Goal: Information Seeking & Learning: Learn about a topic

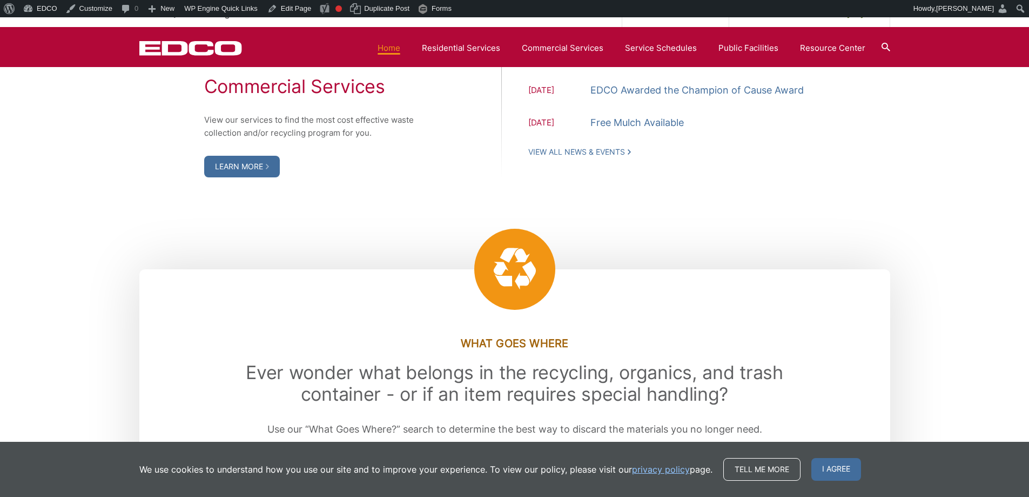
scroll to position [1351, 0]
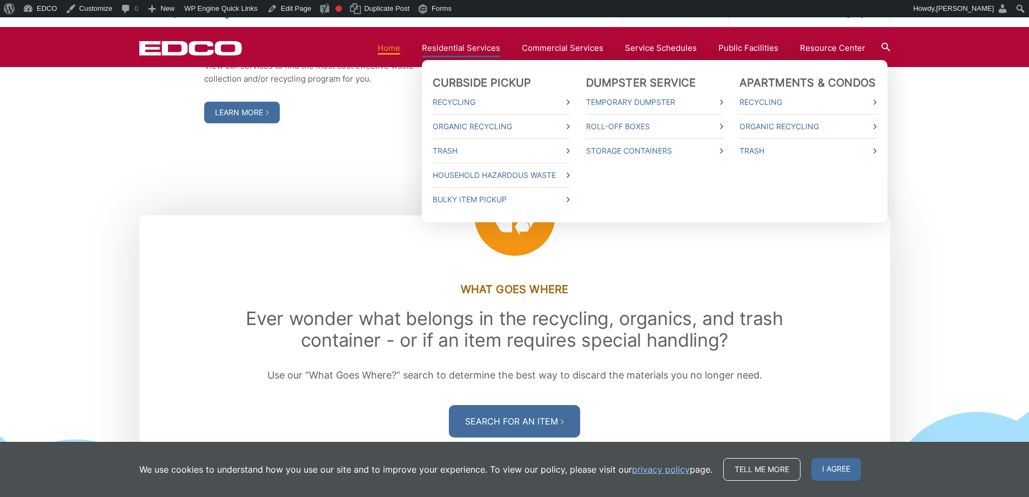
click at [474, 44] on link "Residential Services" at bounding box center [461, 48] width 78 height 13
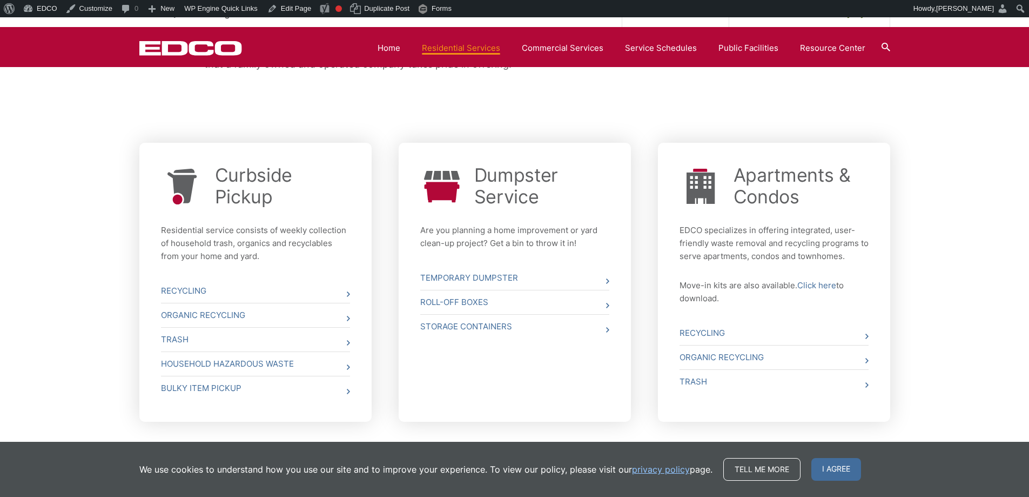
scroll to position [423, 0]
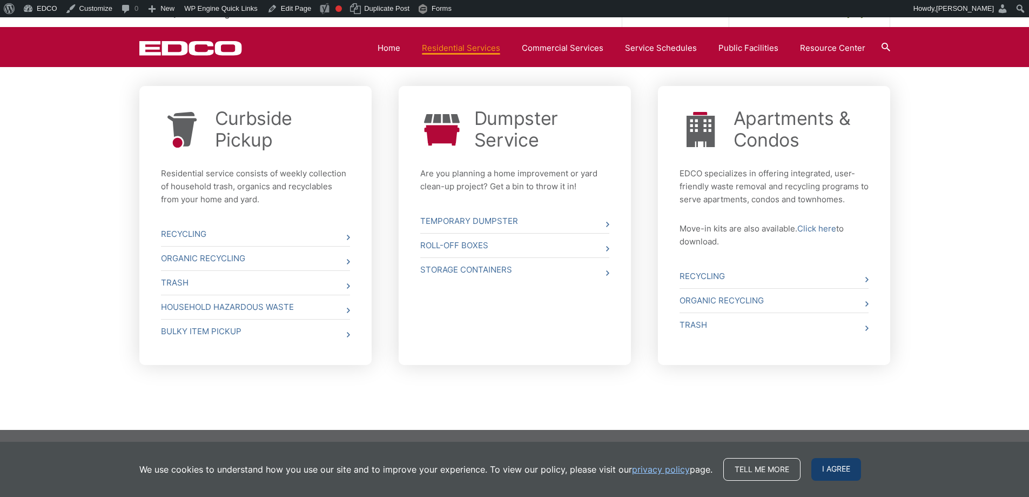
click at [840, 471] on span "I agree" at bounding box center [837, 469] width 50 height 23
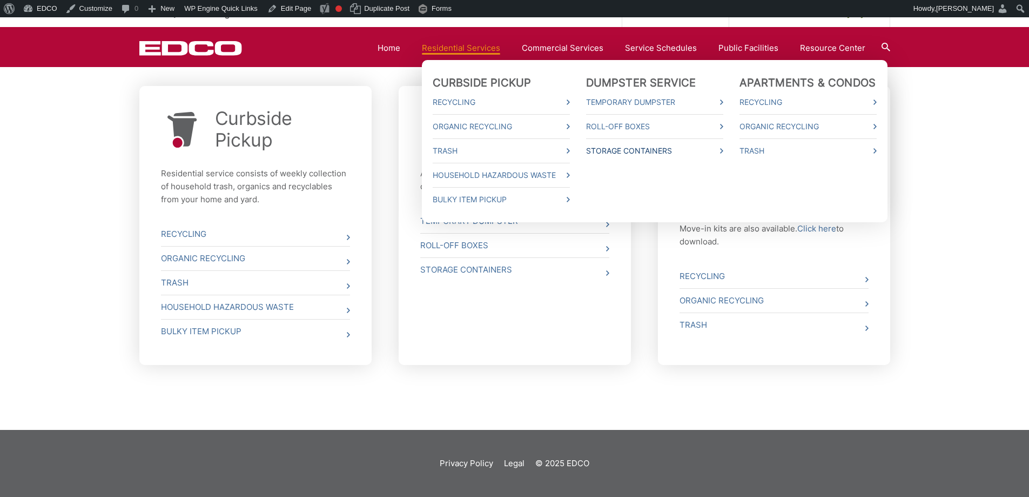
click at [648, 149] on link "Storage Containers" at bounding box center [654, 150] width 137 height 13
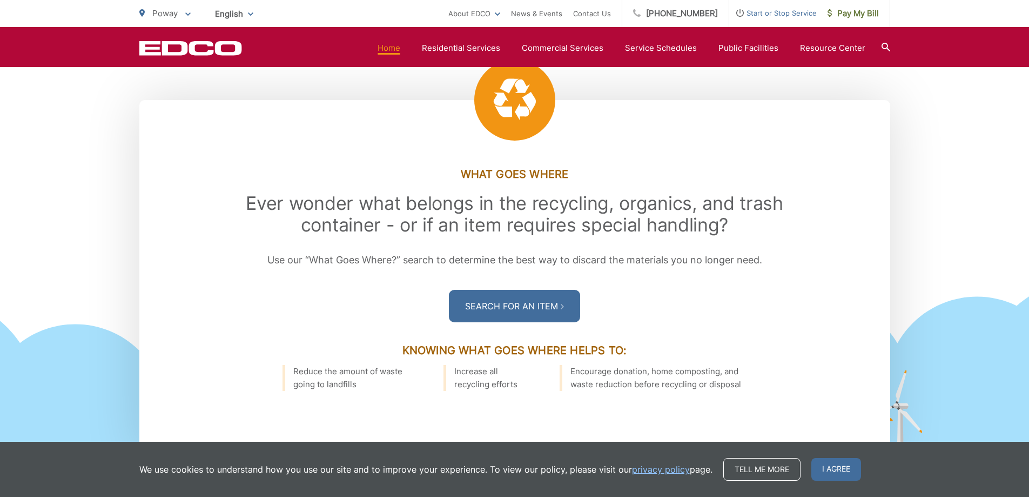
scroll to position [1459, 0]
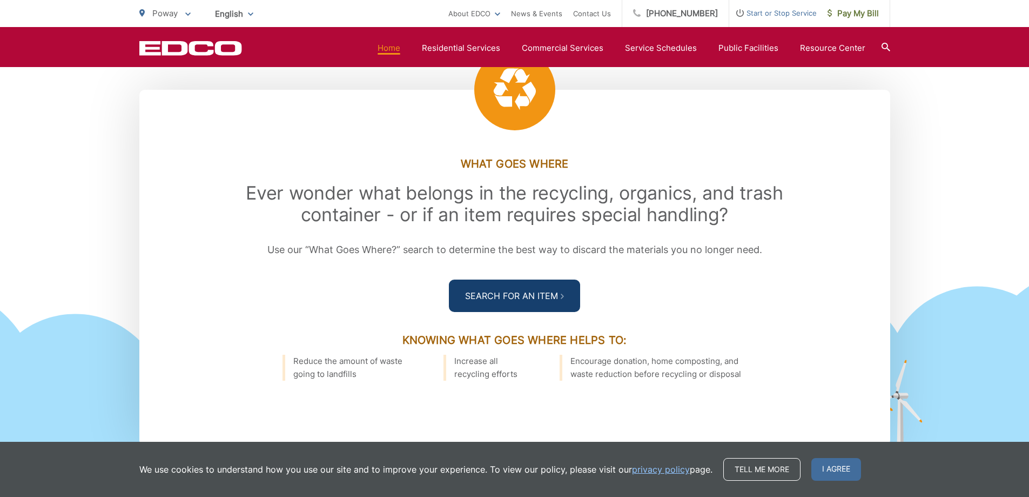
click at [476, 283] on link "Search For an Item" at bounding box center [514, 295] width 131 height 32
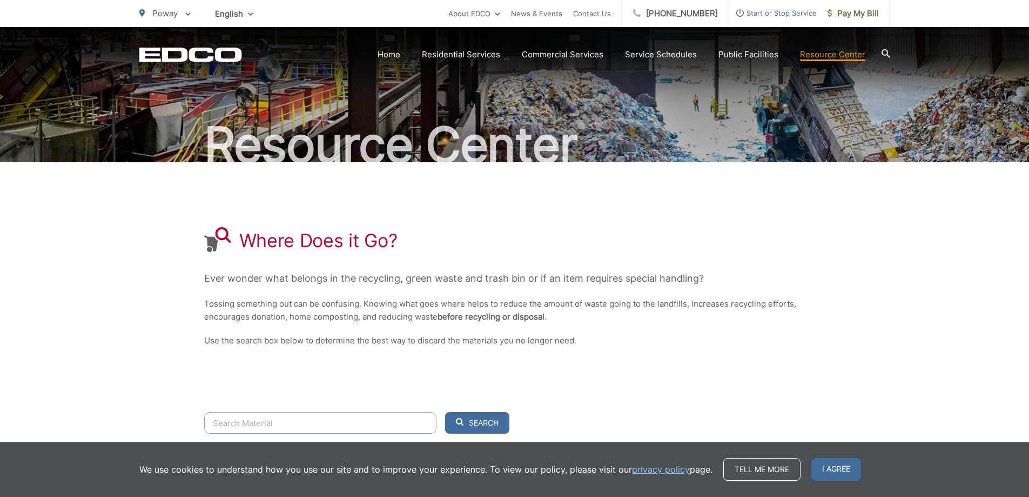
scroll to position [155, 0]
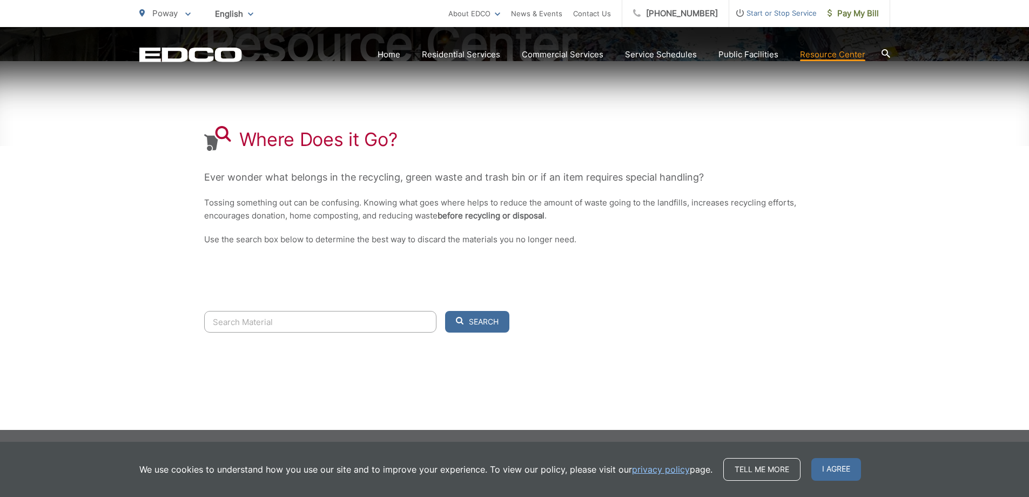
click at [324, 326] on input "Search" at bounding box center [320, 322] width 232 height 22
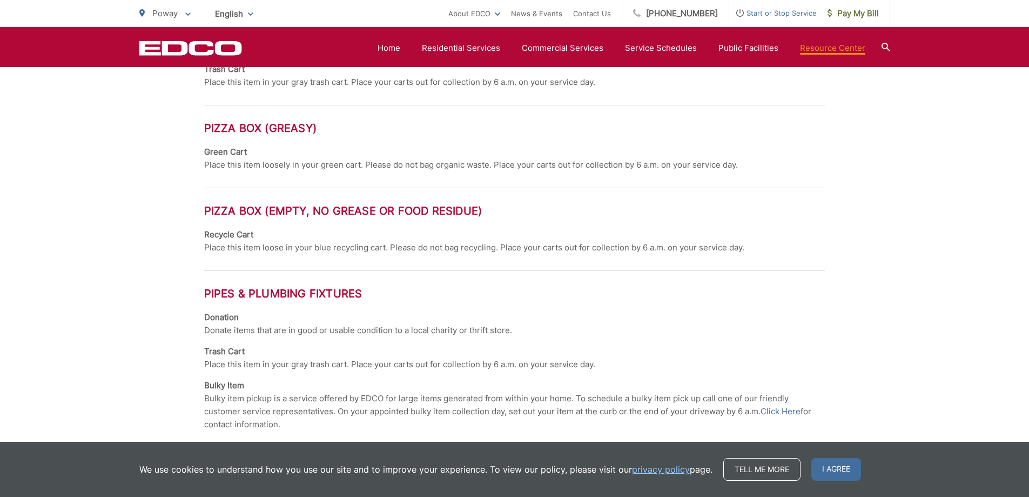
scroll to position [641, 0]
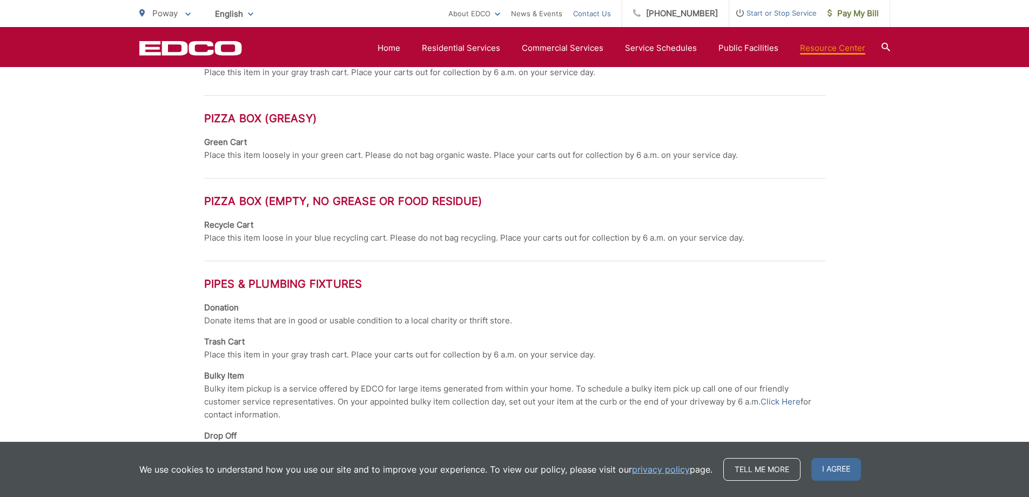
type input "pi"
click at [808, 55] on section "Home Residential Services Curbside Pickup Recycling Organic Recycling Trash Hou…" at bounding box center [566, 48] width 648 height 21
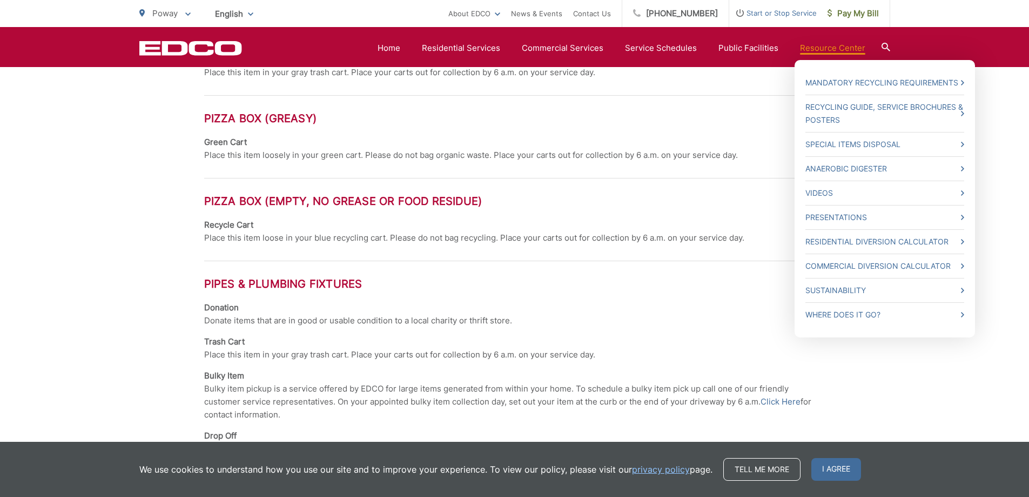
click at [822, 46] on link "Resource Center" at bounding box center [832, 48] width 65 height 13
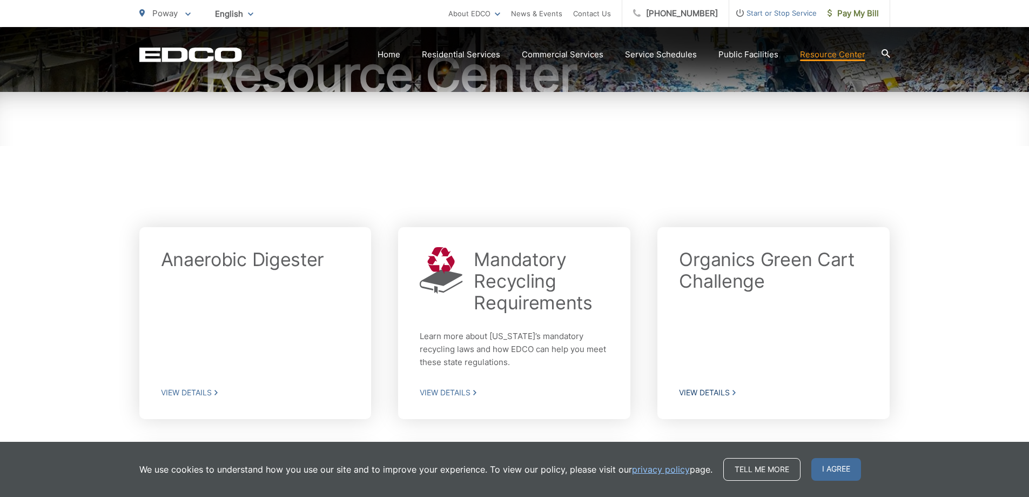
scroll to position [162, 0]
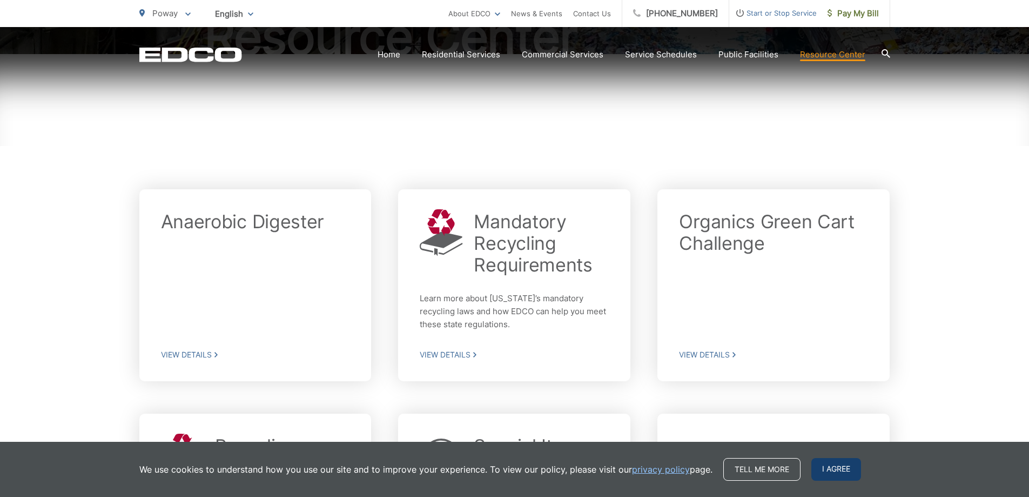
click at [844, 464] on span "I agree" at bounding box center [837, 469] width 50 height 23
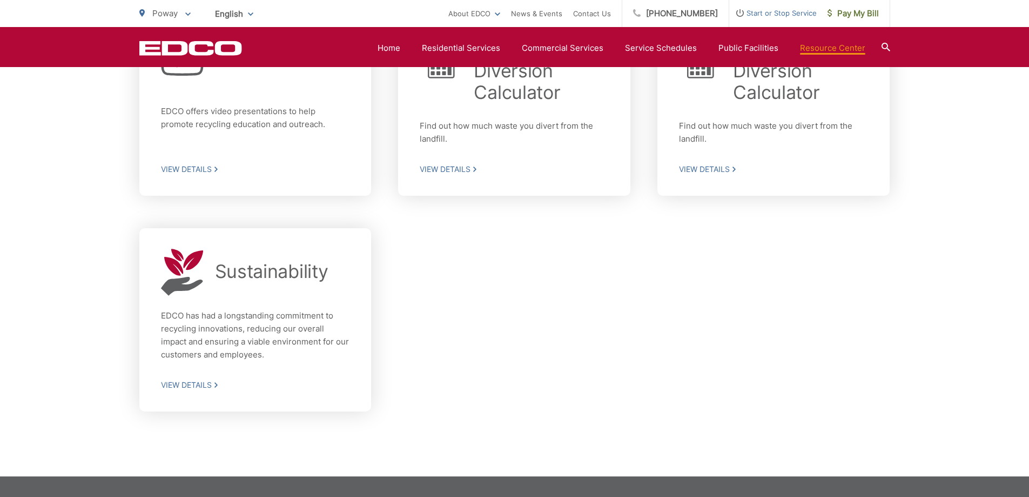
scroll to position [811, 0]
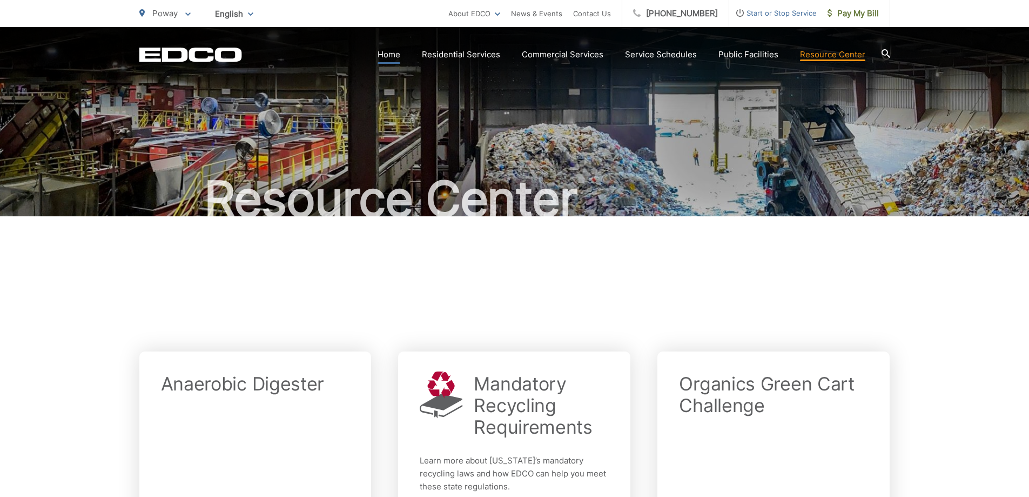
click at [391, 55] on link "Home" at bounding box center [389, 54] width 23 height 13
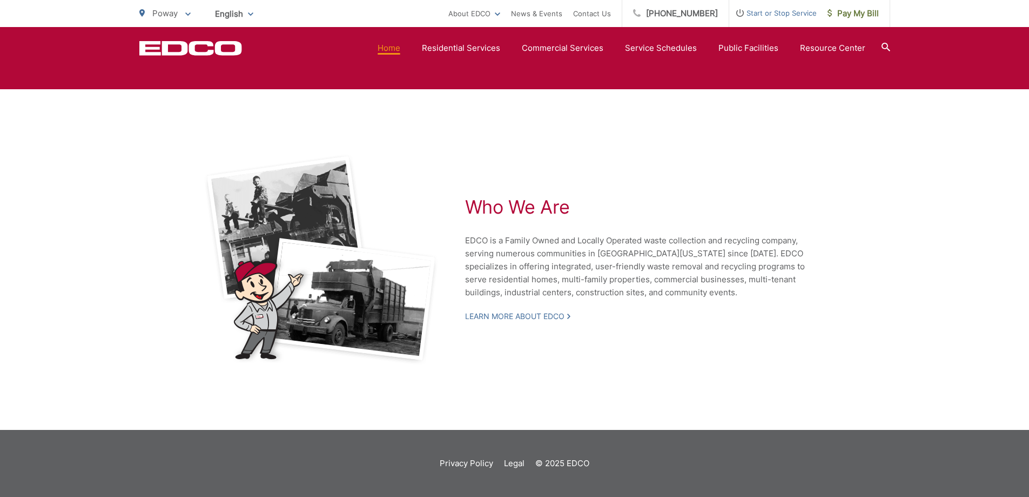
scroll to position [1982, 0]
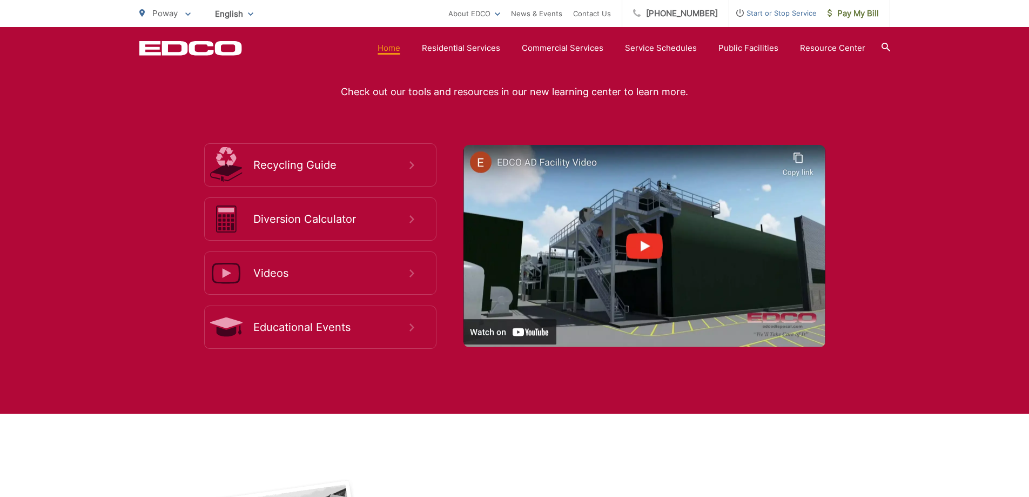
click at [635, 235] on img at bounding box center [645, 246] width 362 height 203
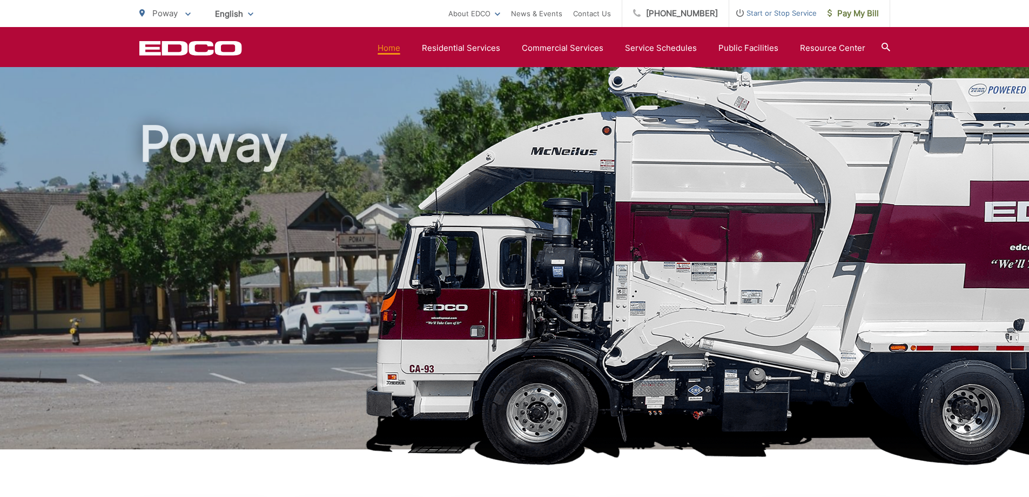
scroll to position [0, 0]
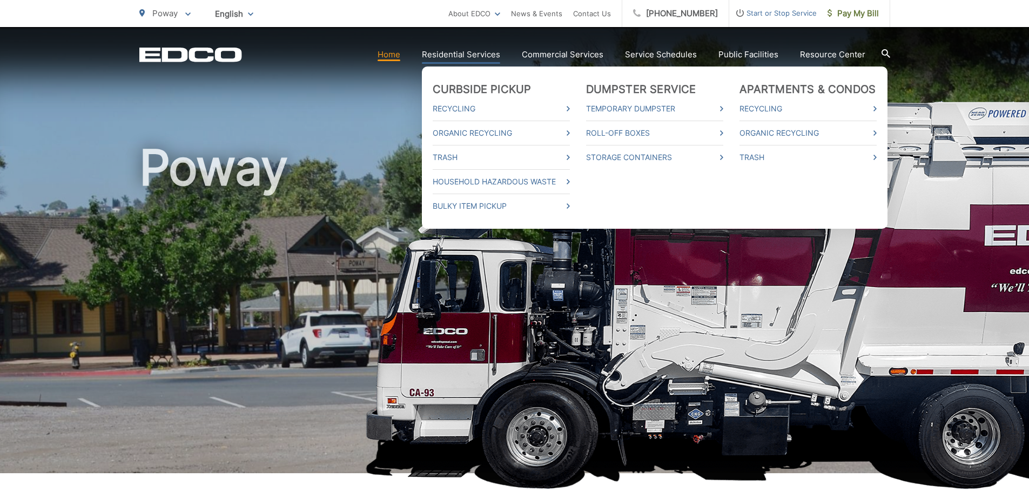
click at [490, 59] on link "Residential Services" at bounding box center [461, 54] width 78 height 13
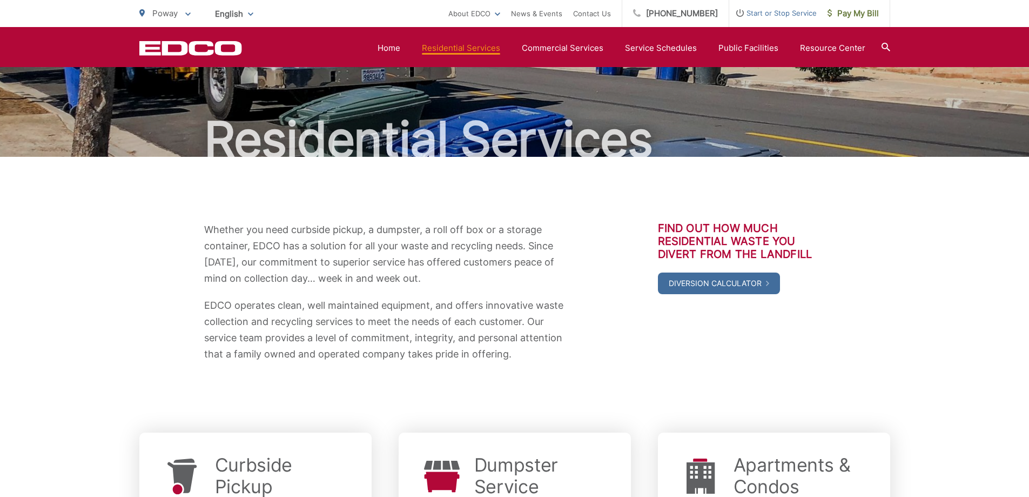
scroll to position [28, 0]
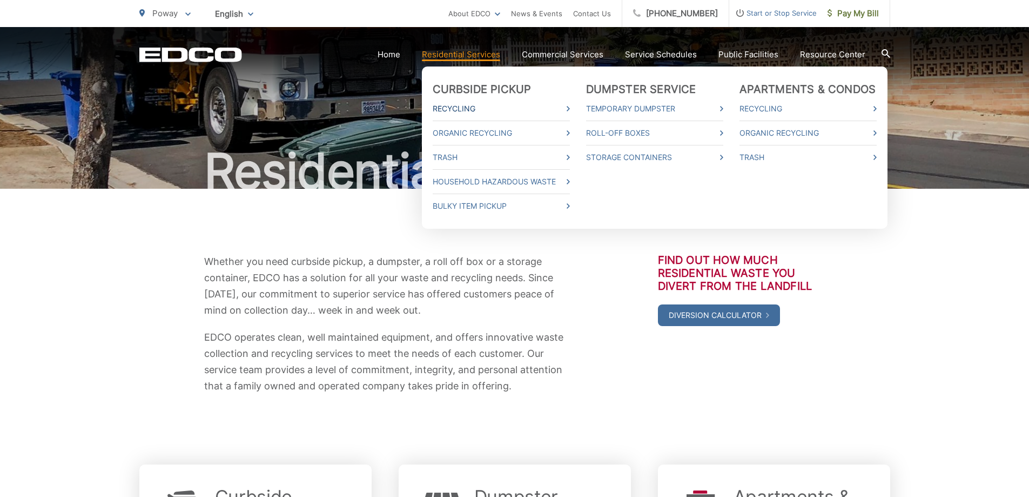
click at [467, 114] on link "Recycling" at bounding box center [501, 108] width 137 height 13
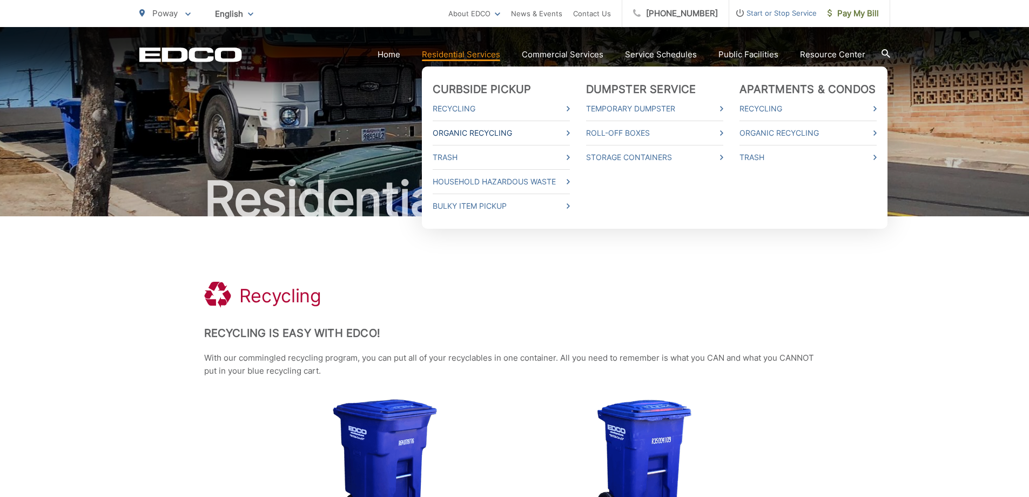
click at [473, 134] on link "Organic Recycling" at bounding box center [501, 132] width 137 height 13
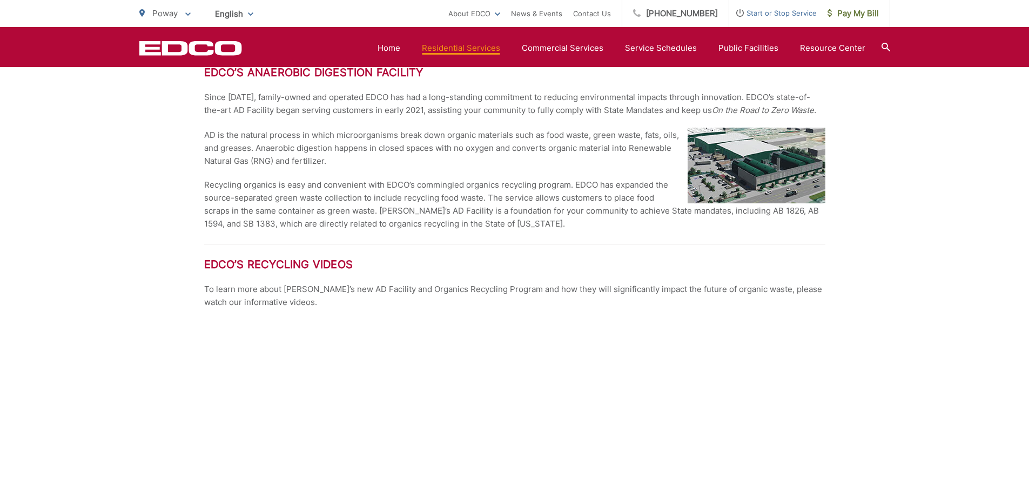
scroll to position [1351, 0]
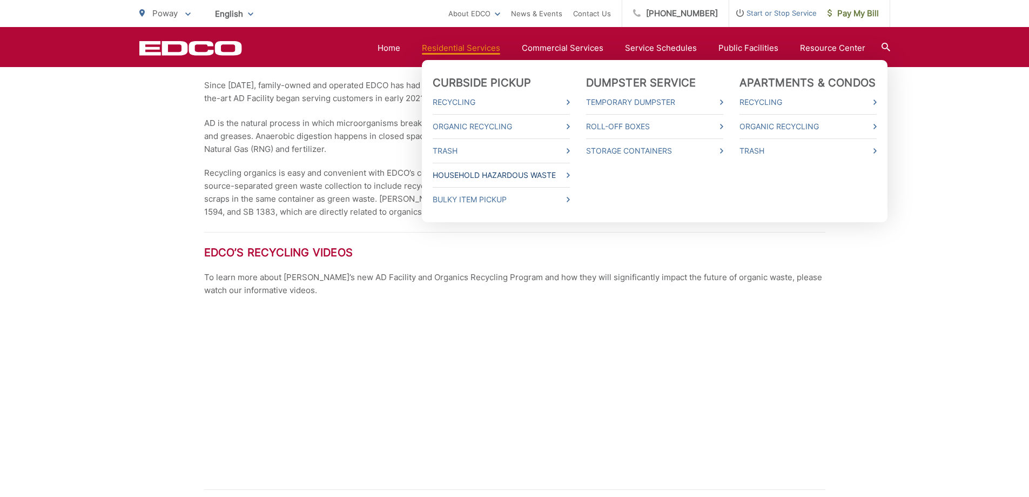
click at [471, 177] on link "Household Hazardous Waste" at bounding box center [501, 175] width 137 height 13
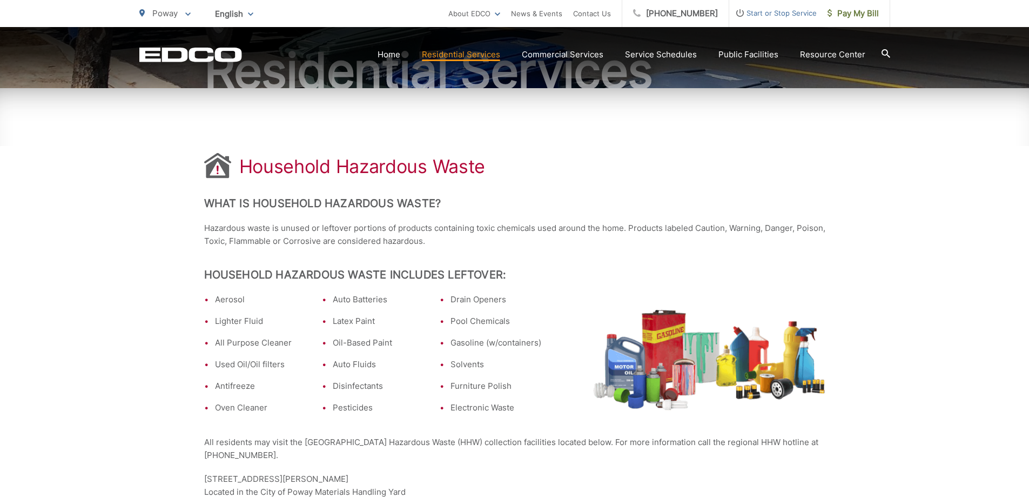
scroll to position [162, 0]
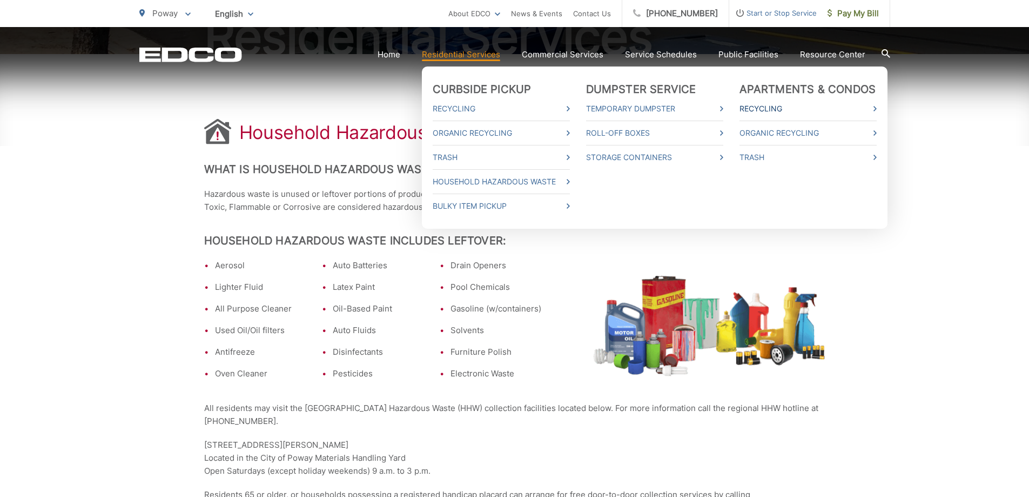
click at [757, 104] on link "Recycling" at bounding box center [808, 108] width 137 height 13
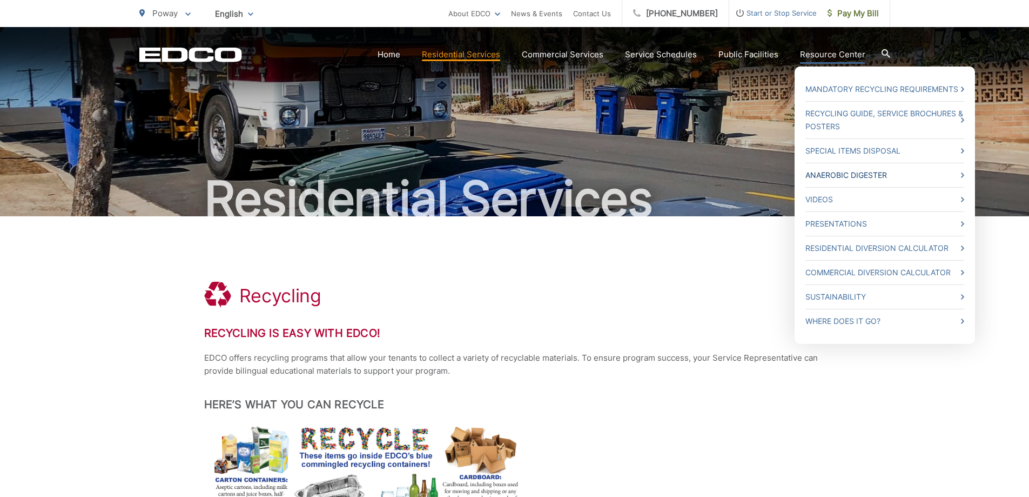
click at [833, 173] on link "Anaerobic Digester" at bounding box center [885, 175] width 159 height 13
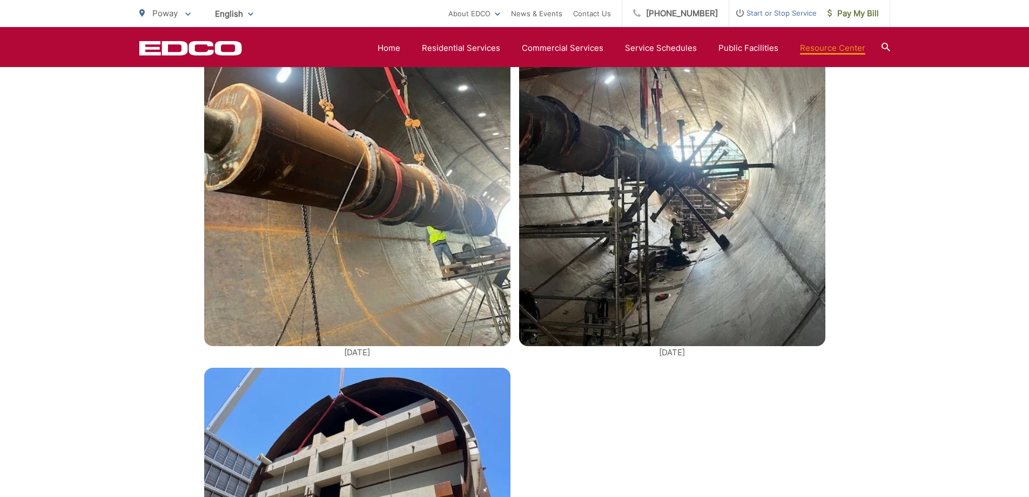
scroll to position [1729, 0]
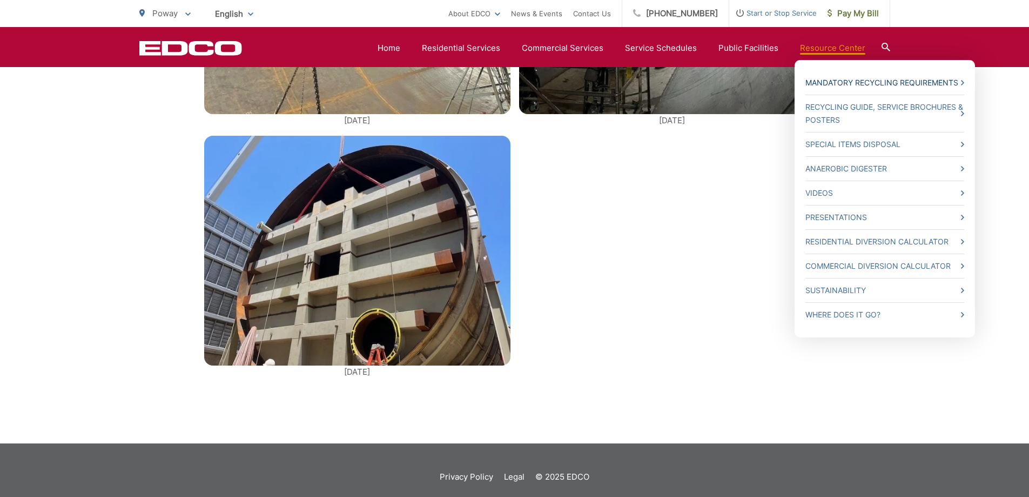
click at [834, 78] on link "Mandatory Recycling Requirements" at bounding box center [885, 82] width 159 height 13
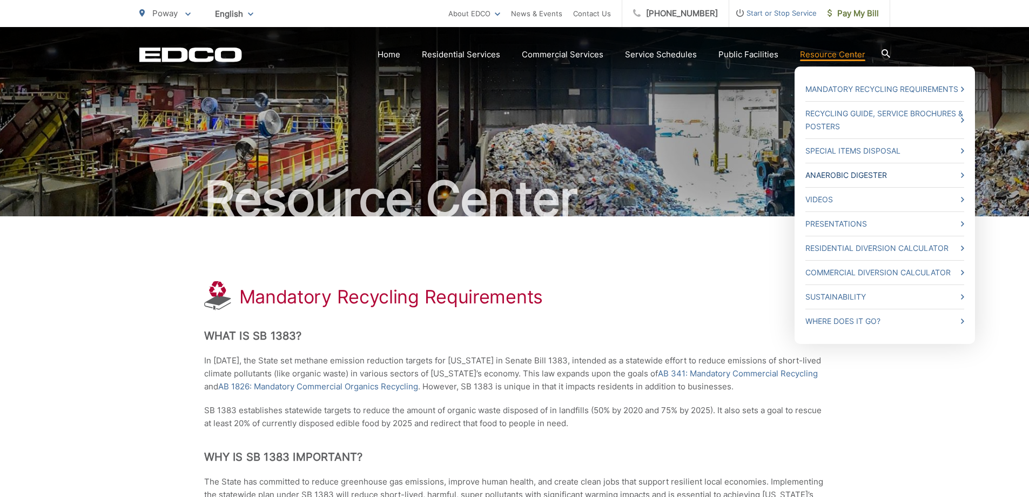
click at [829, 179] on link "Anaerobic Digester" at bounding box center [885, 175] width 159 height 13
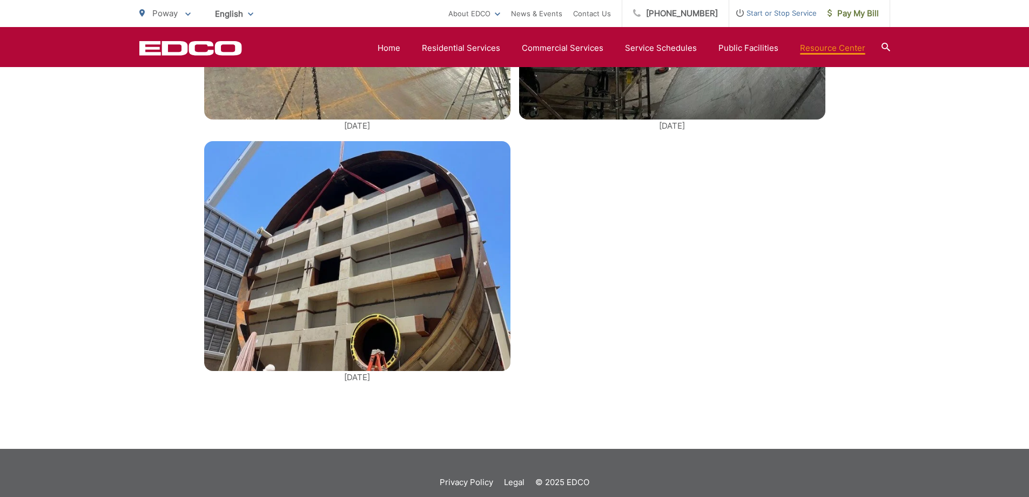
scroll to position [1729, 0]
